Goal: Find contact information

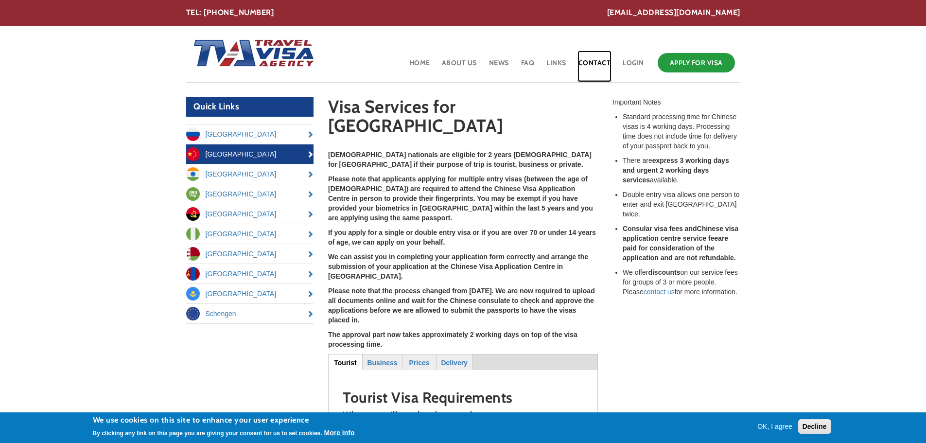
click at [594, 59] on link "Contact" at bounding box center [595, 67] width 35 height 32
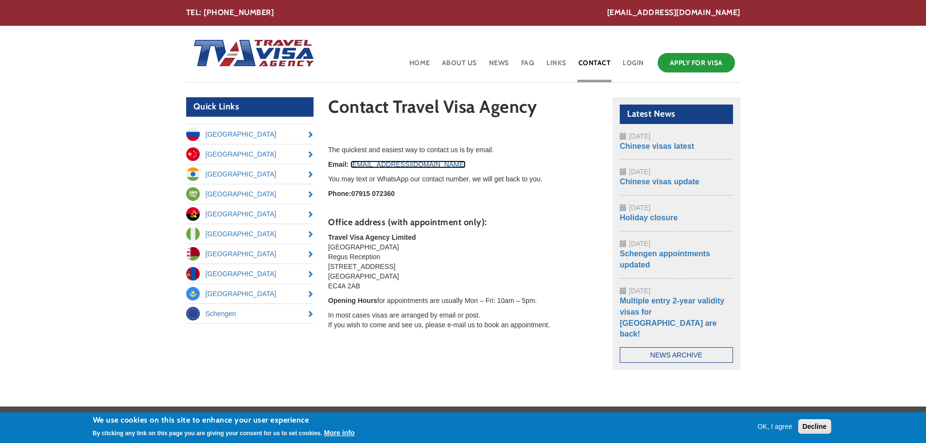
click at [404, 166] on link "[EMAIL_ADDRESS][DOMAIN_NAME]" at bounding box center [408, 164] width 115 height 8
drag, startPoint x: 446, startPoint y: 166, endPoint x: 360, endPoint y: 166, distance: 86.1
click at [352, 167] on p "Email: [EMAIL_ADDRESS][DOMAIN_NAME]" at bounding box center [463, 164] width 270 height 10
copy link "[EMAIL_ADDRESS][DOMAIN_NAME]"
